Goal: Task Accomplishment & Management: Use online tool/utility

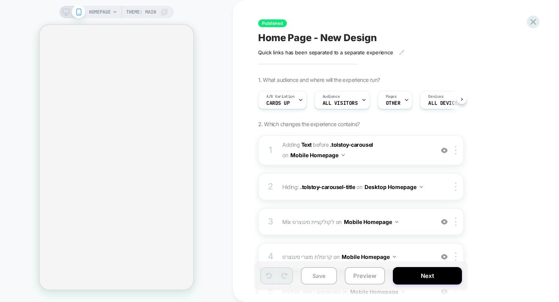
scroll to position [0, 0]
click at [59, 12] on div "HOMEPAGE Theme: MAIN" at bounding box center [116, 12] width 115 height 12
click at [64, 14] on icon at bounding box center [66, 12] width 7 height 7
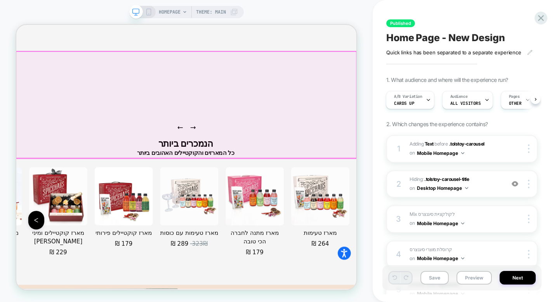
click at [381, 207] on div "מארז טעימות ‏264 ‏₪ מארז מתנה לחברה הכי טובה ‏179 ‏₪ מארז טעימות עם כוסות ‏289 …" at bounding box center [243, 285] width 454 height 157
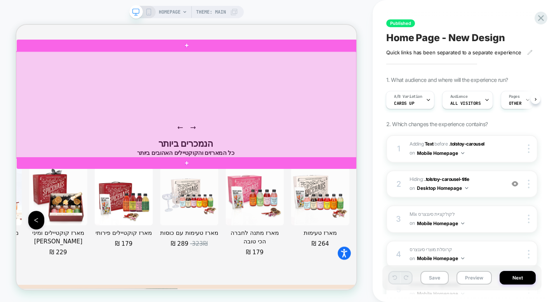
click at [381, 136] on div at bounding box center [243, 132] width 454 height 142
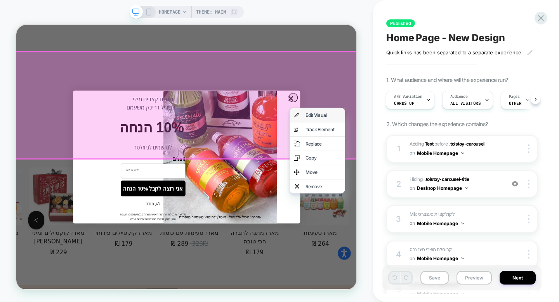
click at [399, 145] on div "Edit Visual" at bounding box center [418, 145] width 74 height 19
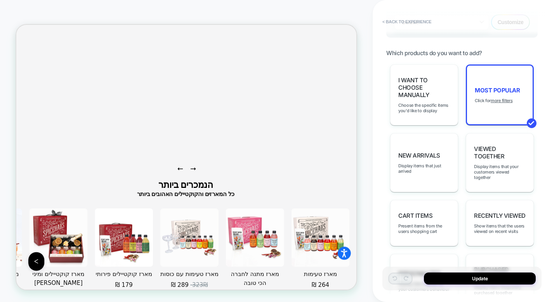
scroll to position [238, 0]
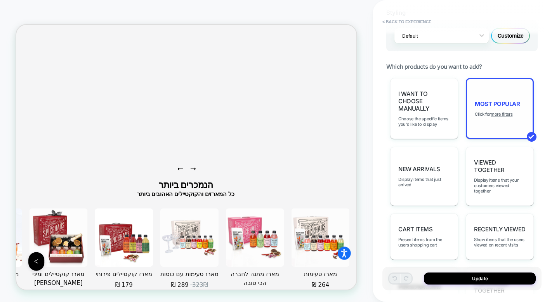
click at [487, 119] on div "Most Popular Click for more filters" at bounding box center [500, 108] width 68 height 61
click at [501, 111] on u "more filters" at bounding box center [502, 113] width 22 height 5
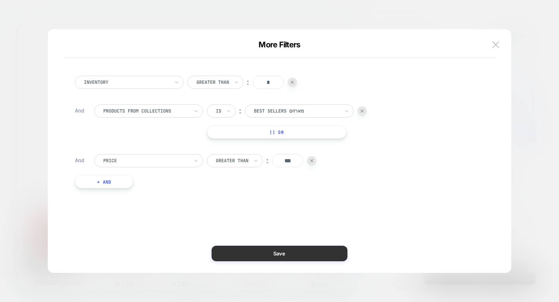
click at [312, 246] on button "Save" at bounding box center [280, 254] width 136 height 16
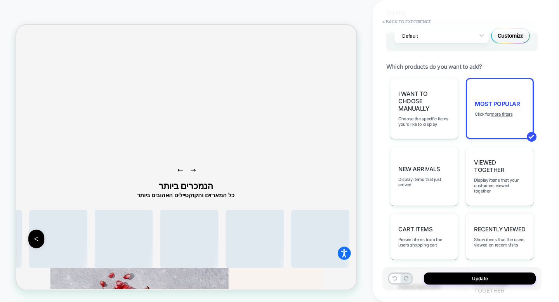
scroll to position [828, 0]
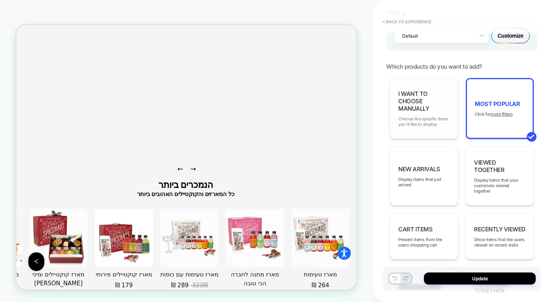
click at [416, 119] on span "Choose the specific items you'd like to display" at bounding box center [424, 121] width 52 height 11
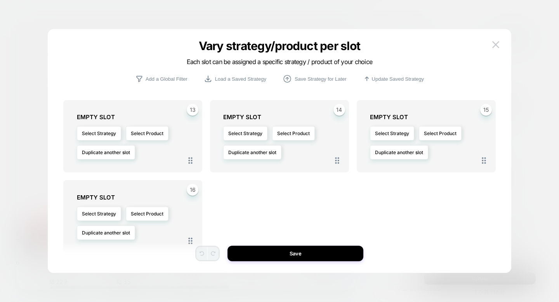
scroll to position [315, 0]
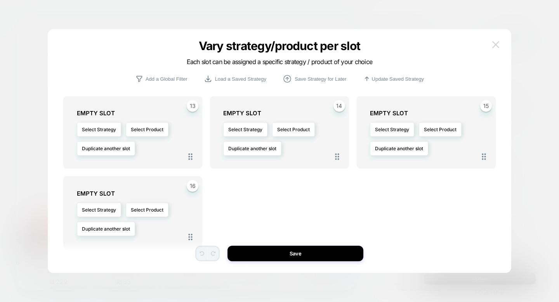
click at [492, 50] on button at bounding box center [496, 45] width 12 height 12
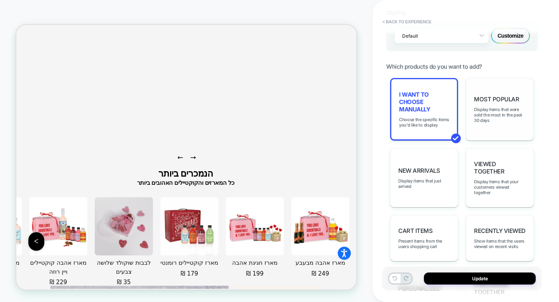
click at [484, 101] on div "Most Popular Display items that were sold the most in the past 30 days" at bounding box center [500, 109] width 68 height 63
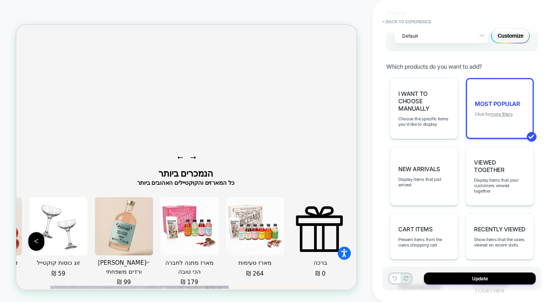
click at [508, 112] on u "more filters" at bounding box center [502, 113] width 22 height 5
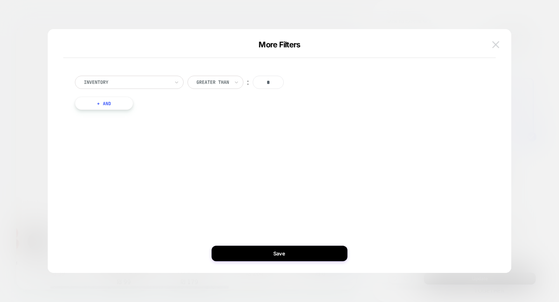
click at [493, 49] on button at bounding box center [496, 45] width 12 height 12
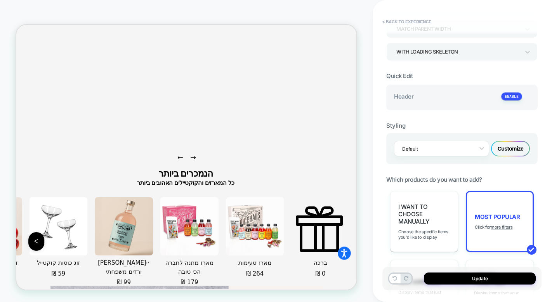
scroll to position [0, 0]
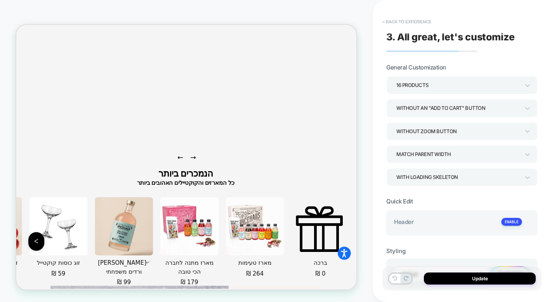
click at [410, 22] on button "< Back to experience" at bounding box center [407, 22] width 57 height 12
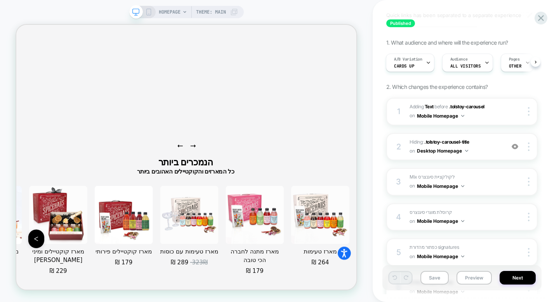
scroll to position [38, 0]
click at [440, 278] on button "Save" at bounding box center [435, 278] width 28 height 14
click at [440, 279] on button "Save" at bounding box center [435, 278] width 28 height 14
click at [509, 279] on button "Next" at bounding box center [518, 278] width 36 height 14
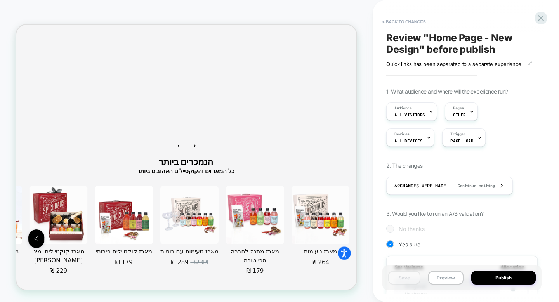
scroll to position [0, 1]
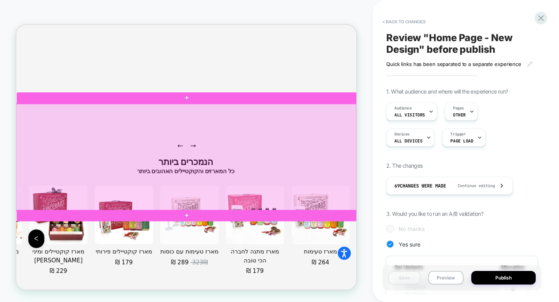
click at [380, 190] on div at bounding box center [243, 201] width 454 height 142
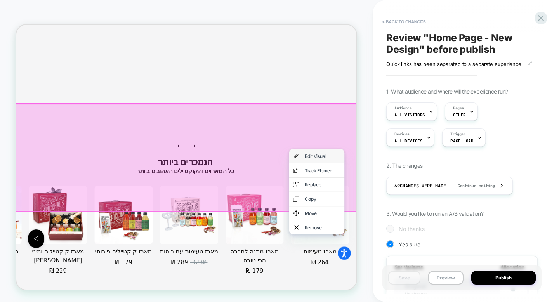
click at [403, 201] on div "Edit Visual" at bounding box center [424, 200] width 47 height 8
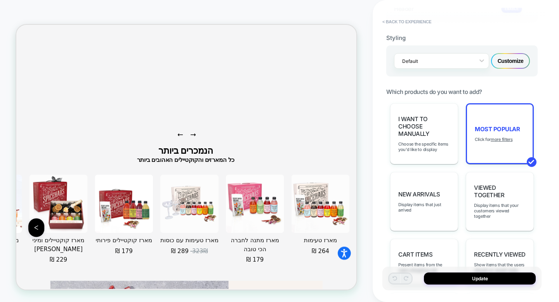
scroll to position [229, 0]
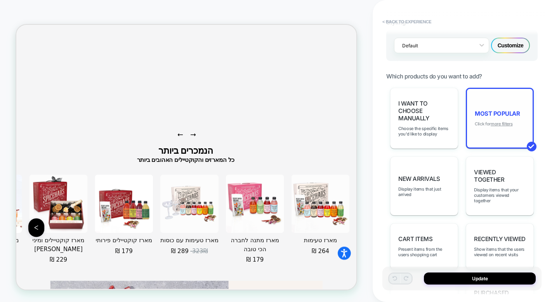
click at [502, 123] on u "more filters" at bounding box center [502, 123] width 22 height 5
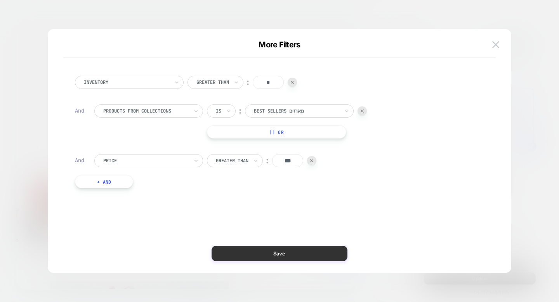
click at [309, 251] on button "Save" at bounding box center [280, 254] width 136 height 16
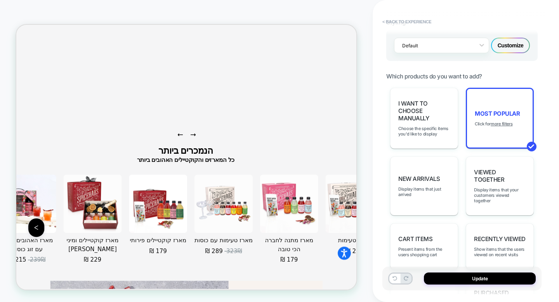
scroll to position [0, 0]
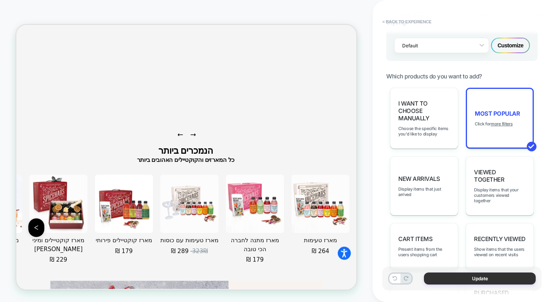
click at [447, 283] on button "Update" at bounding box center [480, 279] width 112 height 12
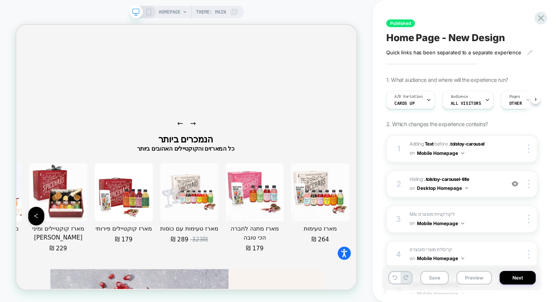
scroll to position [0, 0]
click at [512, 283] on button "Next" at bounding box center [518, 278] width 36 height 14
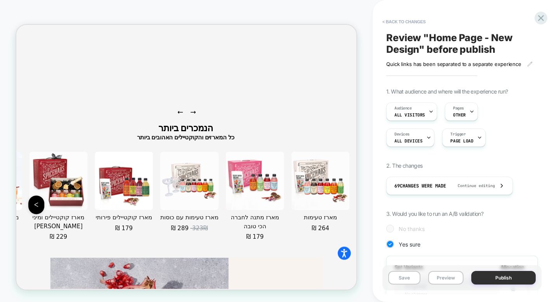
scroll to position [0, 1]
click at [473, 282] on button "Publish" at bounding box center [503, 278] width 64 height 14
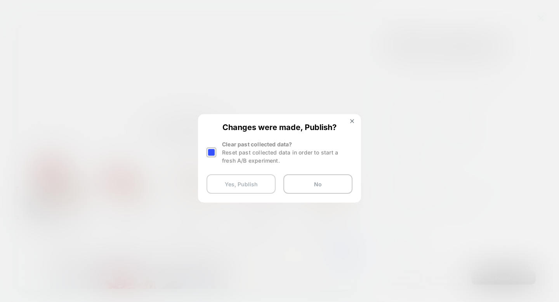
click at [255, 180] on button "Yes, Publish" at bounding box center [241, 183] width 69 height 19
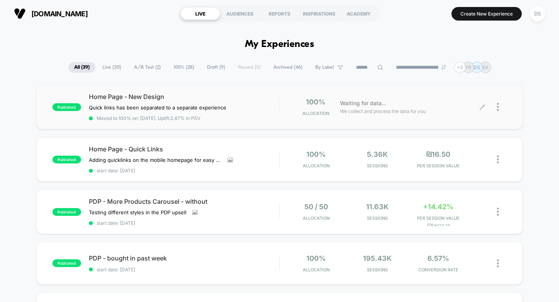
click at [481, 108] on icon at bounding box center [483, 107] width 6 height 6
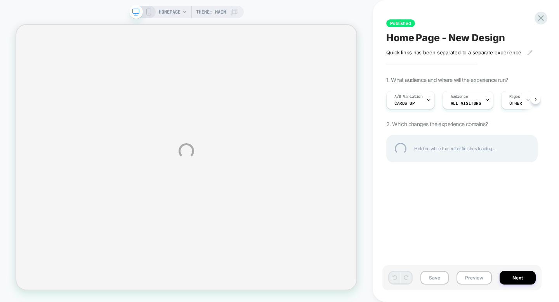
click at [150, 11] on div "HOMEPAGE Theme: MAIN Published Home Page - New Design Quick links has been sepa…" at bounding box center [279, 151] width 559 height 302
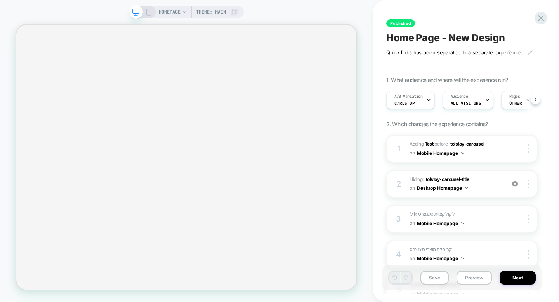
scroll to position [0, 0]
click at [150, 11] on icon at bounding box center [148, 12] width 7 height 7
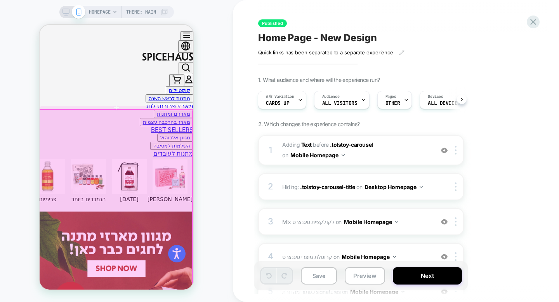
scroll to position [243, 0]
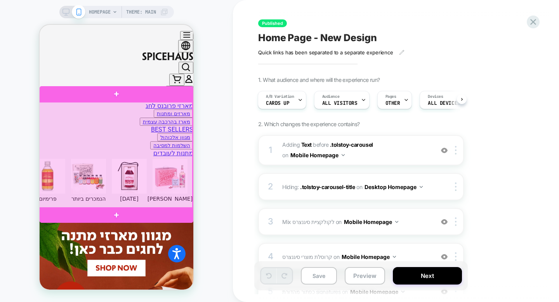
click at [149, 142] on div at bounding box center [116, 155] width 154 height 107
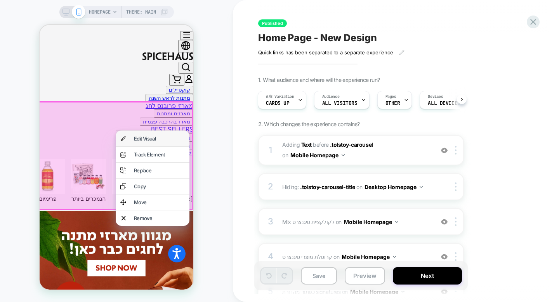
click at [148, 137] on div "Edit Visual" at bounding box center [159, 139] width 51 height 6
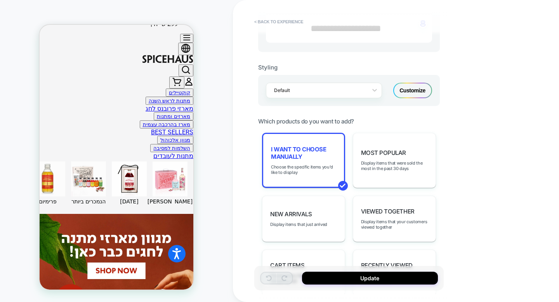
scroll to position [317, 0]
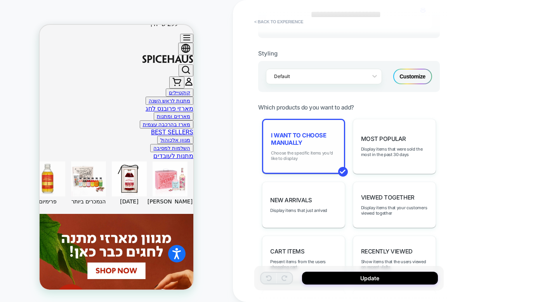
click at [313, 157] on span "Choose the specific items you'd like to display" at bounding box center [303, 155] width 65 height 11
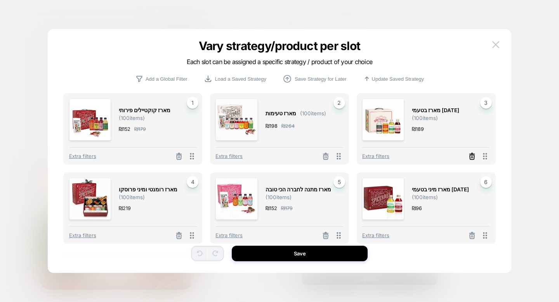
click at [474, 159] on icon at bounding box center [472, 157] width 5 height 4
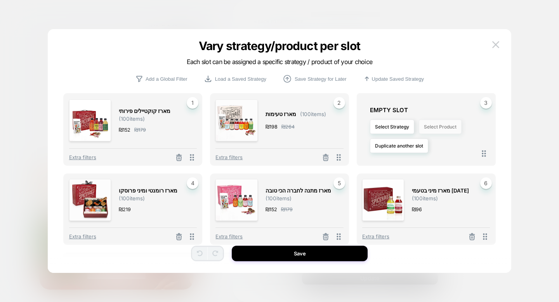
click at [426, 125] on button "Select Product" at bounding box center [440, 127] width 43 height 14
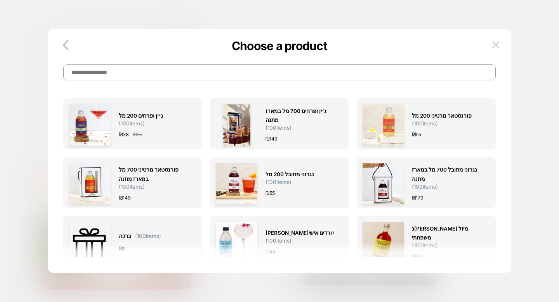
click at [347, 77] on input at bounding box center [279, 72] width 432 height 16
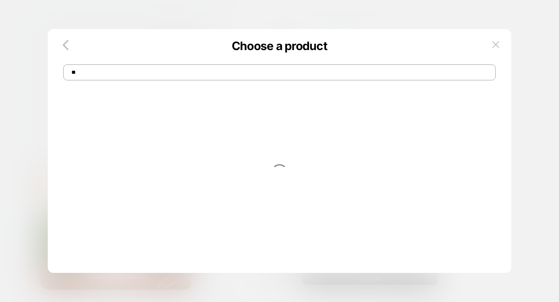
type input "*"
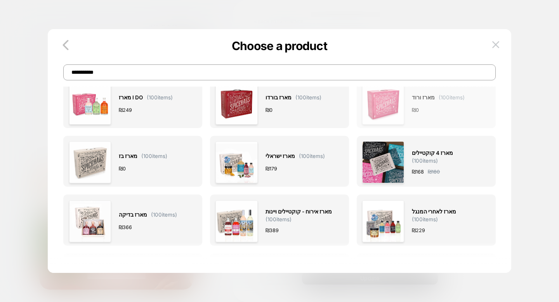
scroll to position [0, 0]
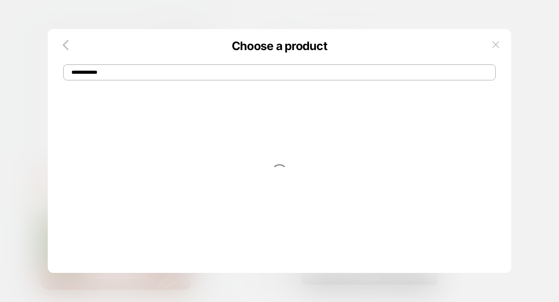
type input "**********"
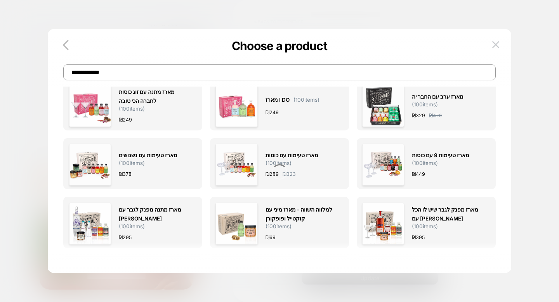
scroll to position [264, 0]
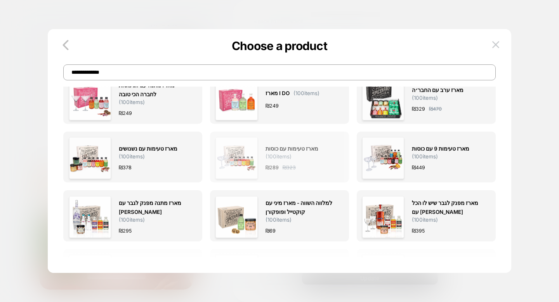
click at [317, 167] on div "₪ 289 ₪ 323" at bounding box center [301, 168] width 70 height 8
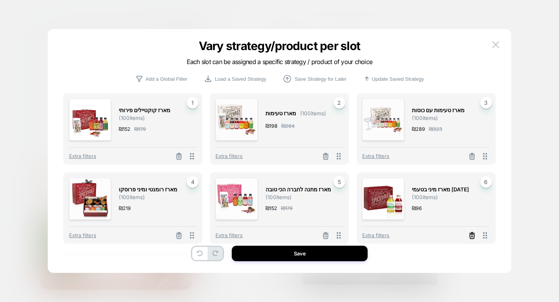
click at [472, 238] on icon at bounding box center [472, 236] width 8 height 8
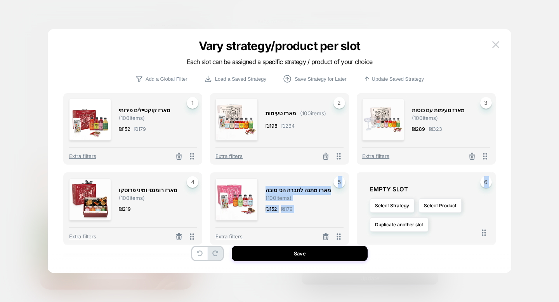
drag, startPoint x: 285, startPoint y: 179, endPoint x: 354, endPoint y: 183, distance: 68.9
click at [354, 183] on div "מארז קוקטיילים פירותי ( 100 items) ₪ 152 ₪ 179 1 Extra filters מארז טעימות ( 10…" at bounding box center [279, 175] width 432 height 164
click at [443, 207] on button "Select Product" at bounding box center [440, 205] width 43 height 14
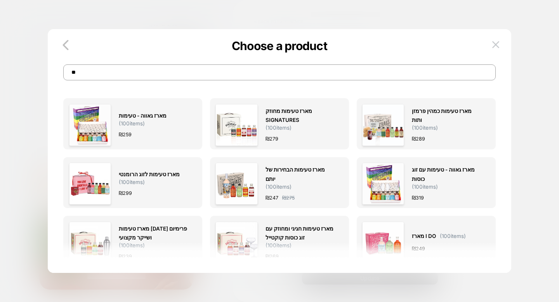
type input "*"
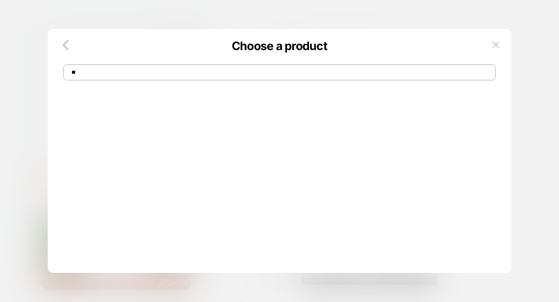
type input "*"
type input "**********"
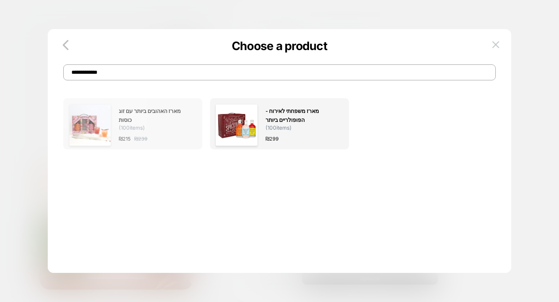
click at [162, 135] on div "₪ 215 ₪ 239" at bounding box center [154, 139] width 70 height 8
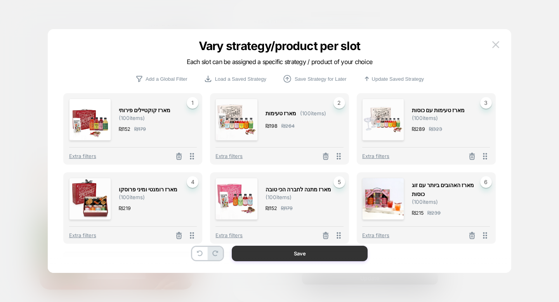
click at [287, 254] on button "Save" at bounding box center [300, 254] width 136 height 16
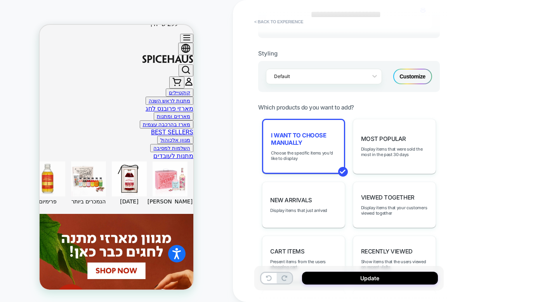
scroll to position [0, -11]
click at [341, 277] on button "Update" at bounding box center [370, 278] width 136 height 13
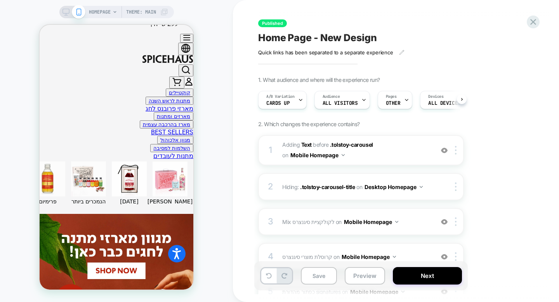
scroll to position [0, 0]
click at [311, 274] on button "Save" at bounding box center [319, 275] width 36 height 17
click at [434, 275] on button "Next" at bounding box center [427, 275] width 69 height 17
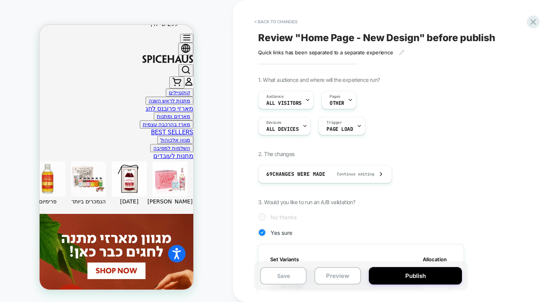
scroll to position [0, 1]
click at [416, 277] on button "Publish" at bounding box center [415, 275] width 93 height 17
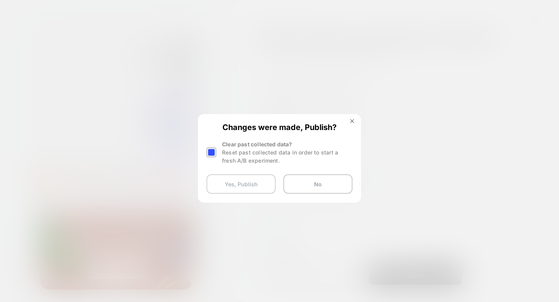
click at [249, 180] on button "Yes, Publish" at bounding box center [241, 183] width 69 height 19
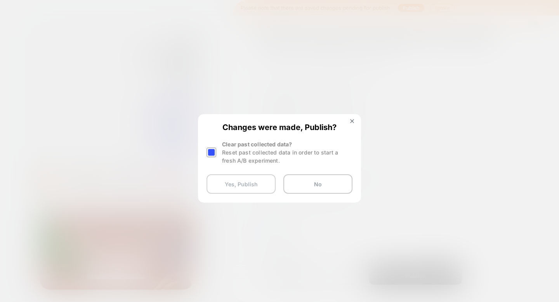
click at [249, 180] on button "Yes, Publish" at bounding box center [241, 183] width 69 height 19
